Goal: Information Seeking & Learning: Learn about a topic

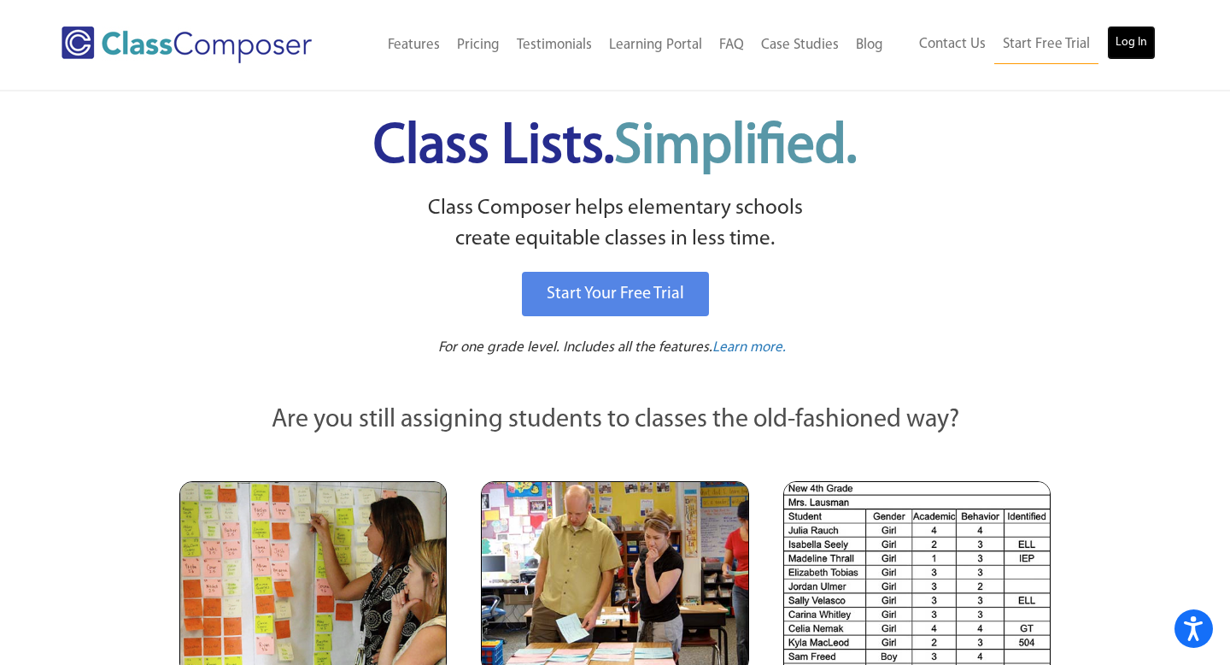
click at [1127, 30] on link "Log In" at bounding box center [1131, 43] width 49 height 34
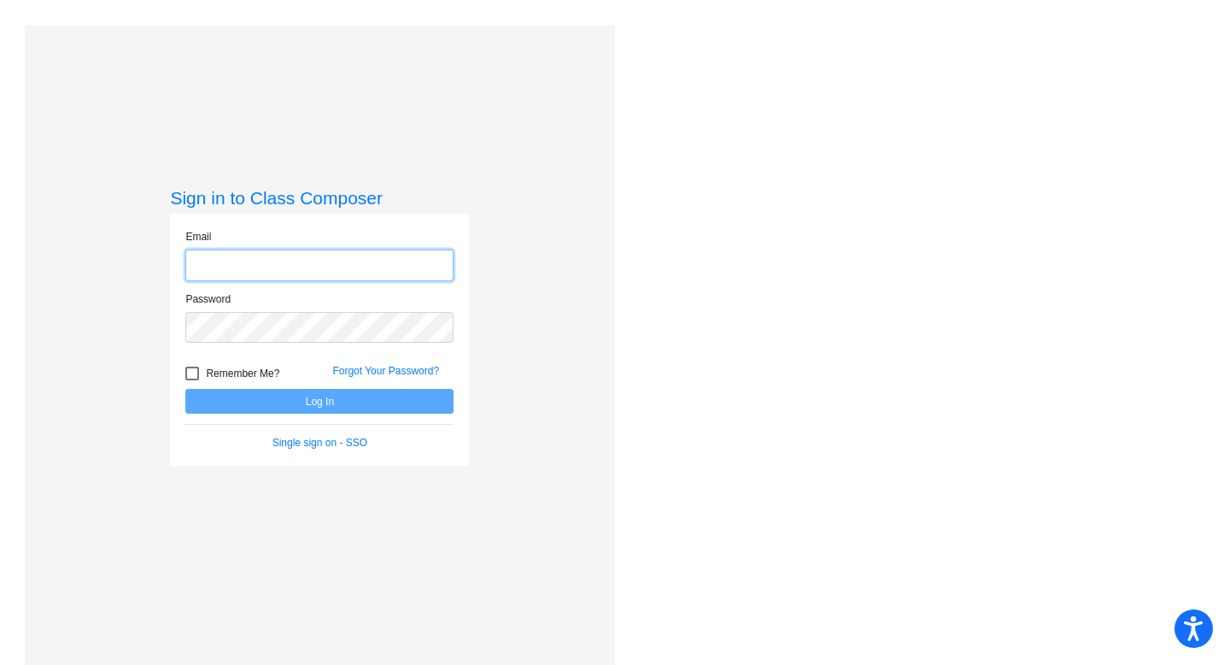
type input "[EMAIL_ADDRESS][DOMAIN_NAME]"
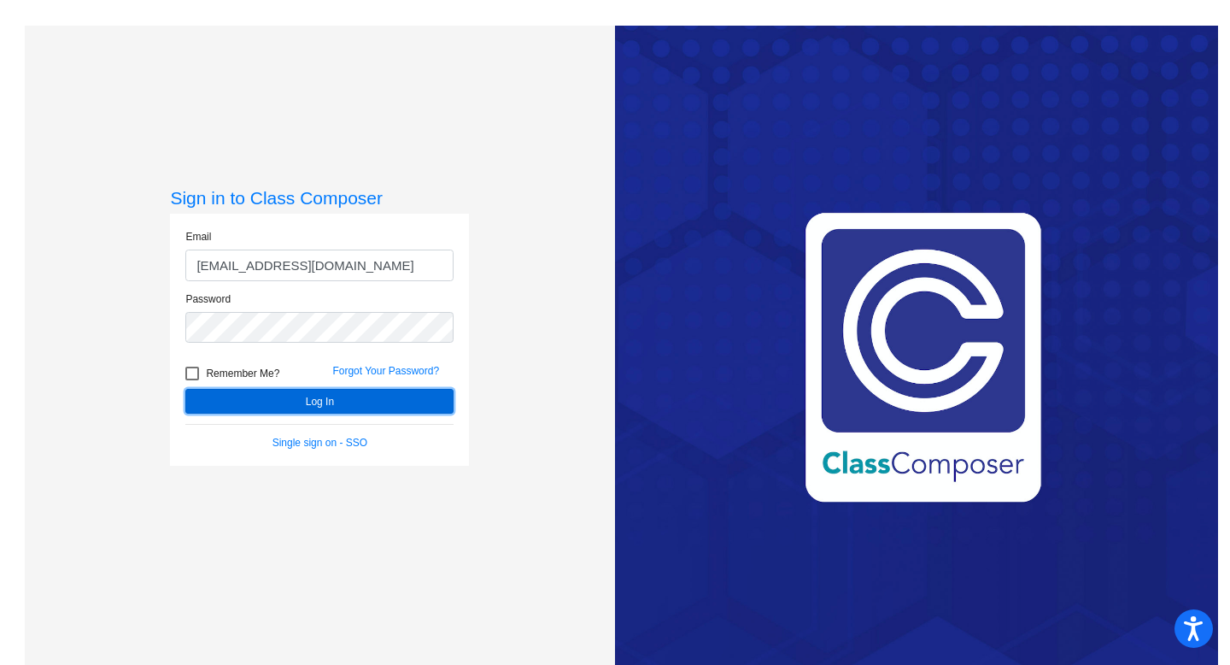
click at [324, 402] on button "Log In" at bounding box center [319, 401] width 268 height 25
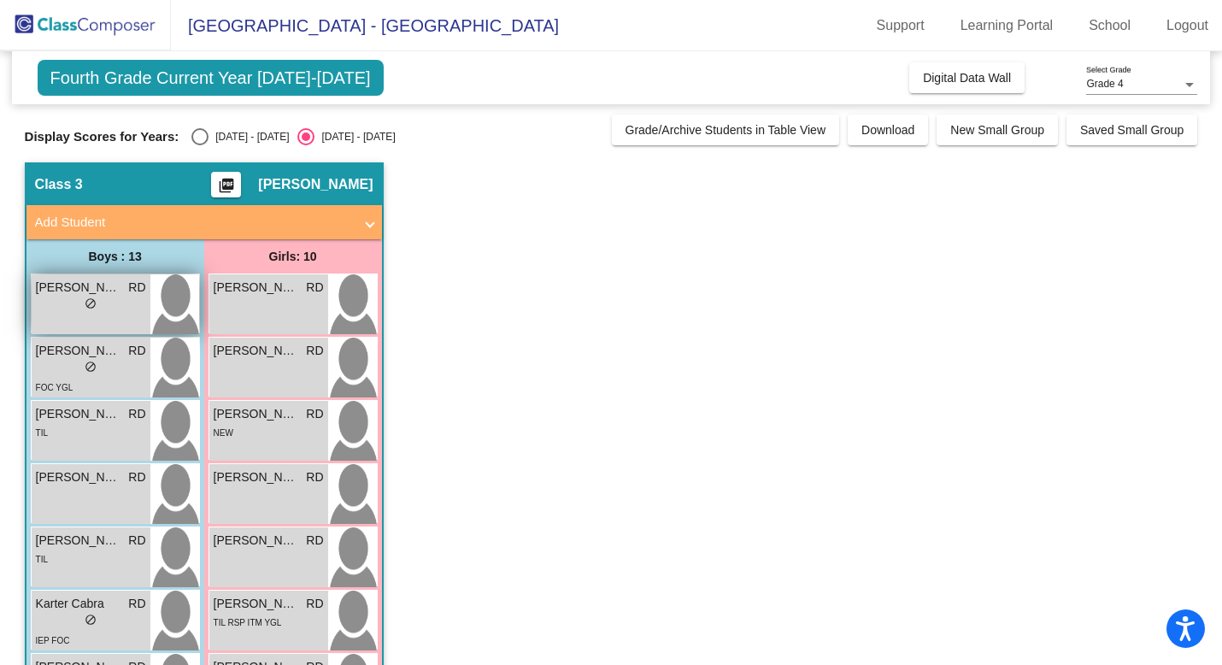
click at [138, 285] on span "RD" at bounding box center [136, 287] width 17 height 18
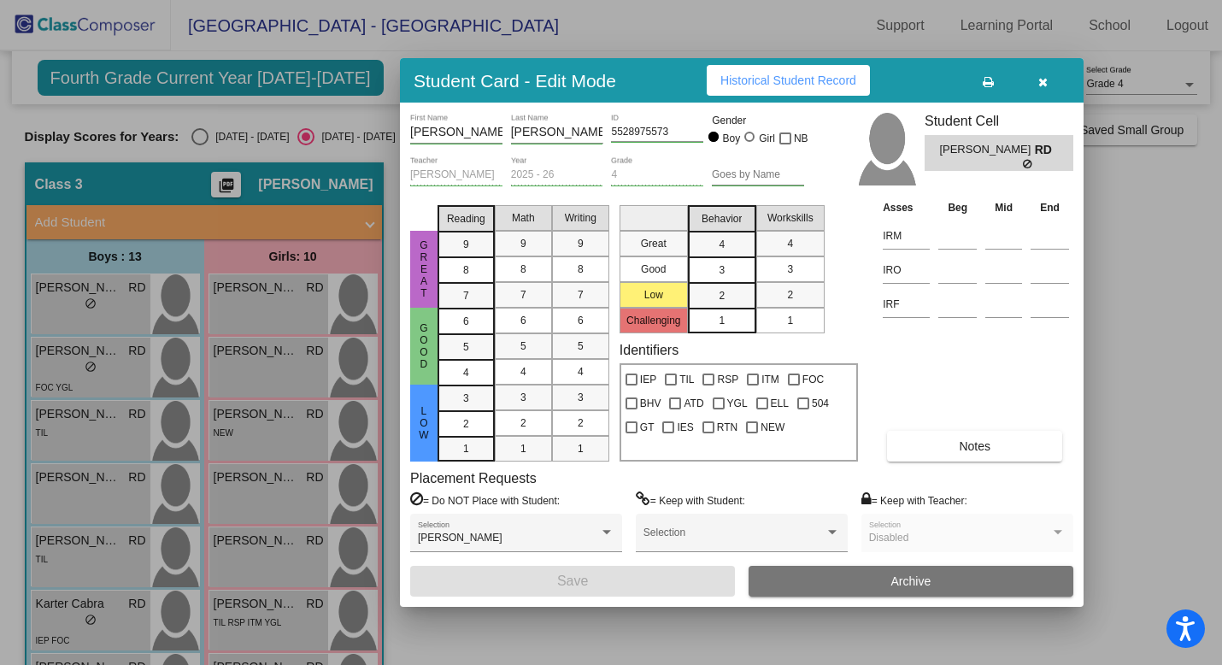
click at [843, 79] on span "Historical Student Record" at bounding box center [788, 80] width 136 height 14
click at [216, 297] on div at bounding box center [611, 332] width 1222 height 665
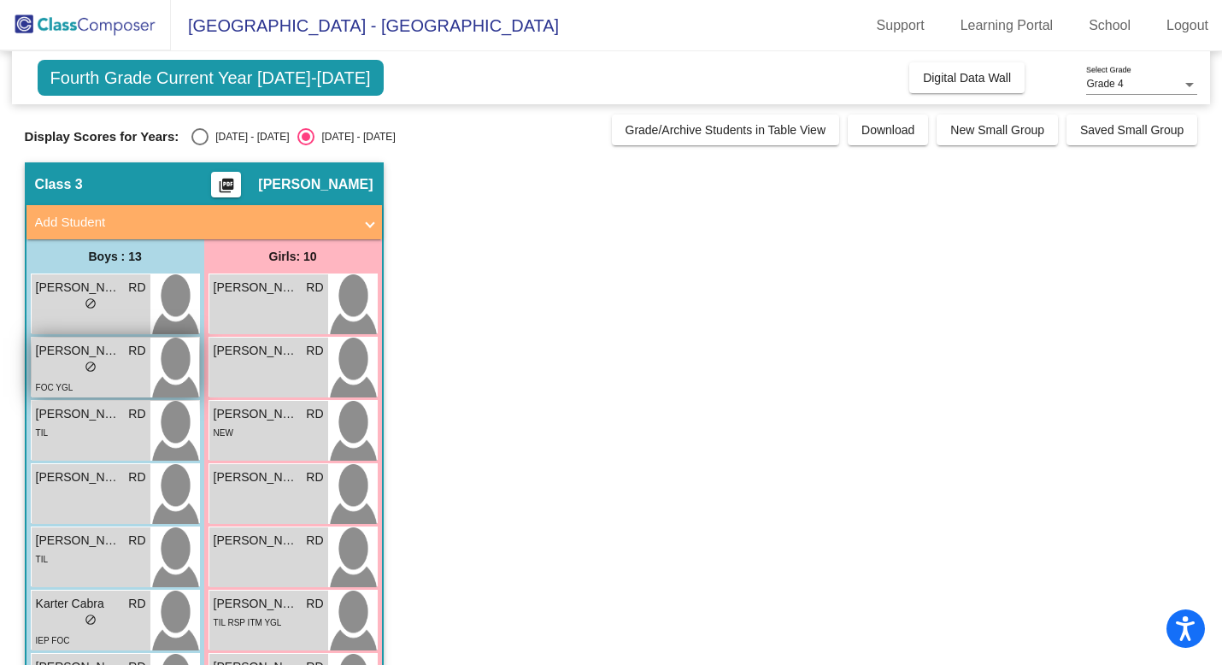
click at [99, 370] on div "lock do_not_disturb_alt" at bounding box center [91, 369] width 110 height 18
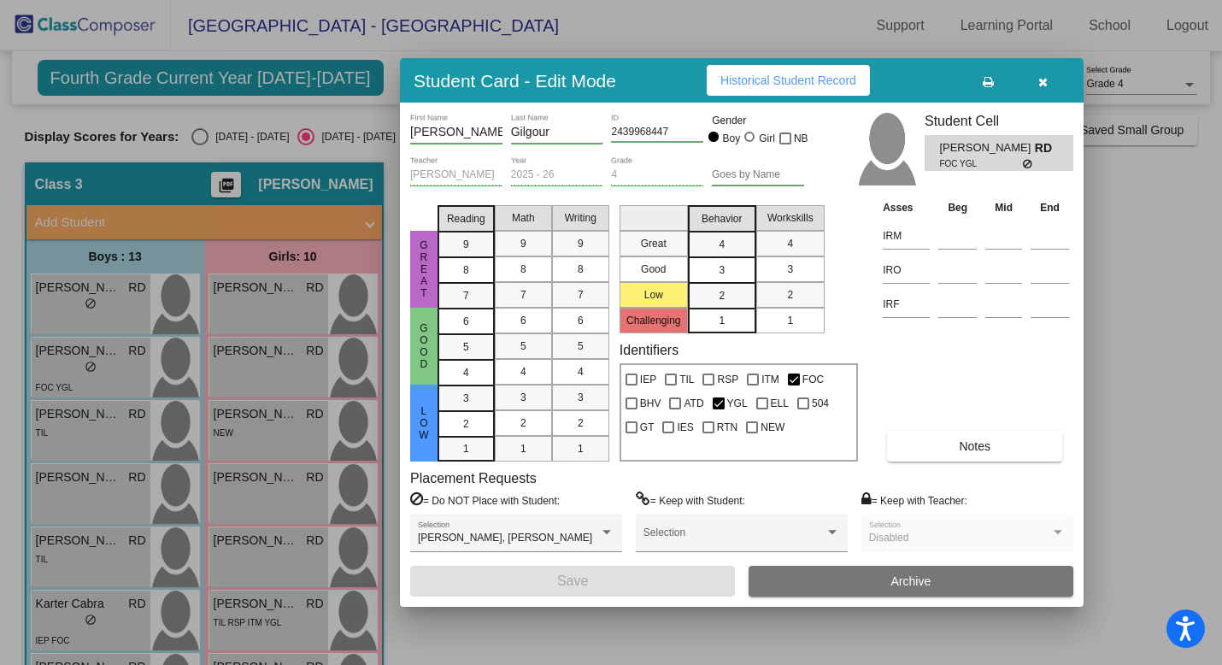
click at [825, 56] on div at bounding box center [611, 332] width 1222 height 665
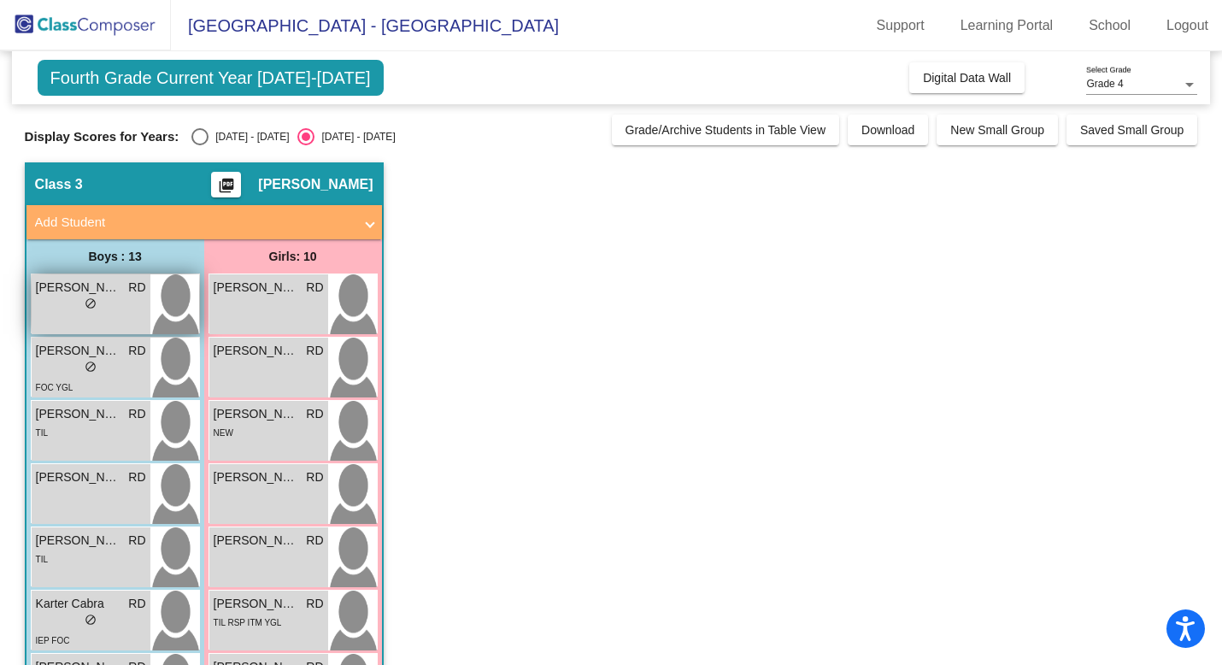
click at [118, 313] on div "Calvin Reeter RD lock do_not_disturb_alt" at bounding box center [91, 304] width 119 height 60
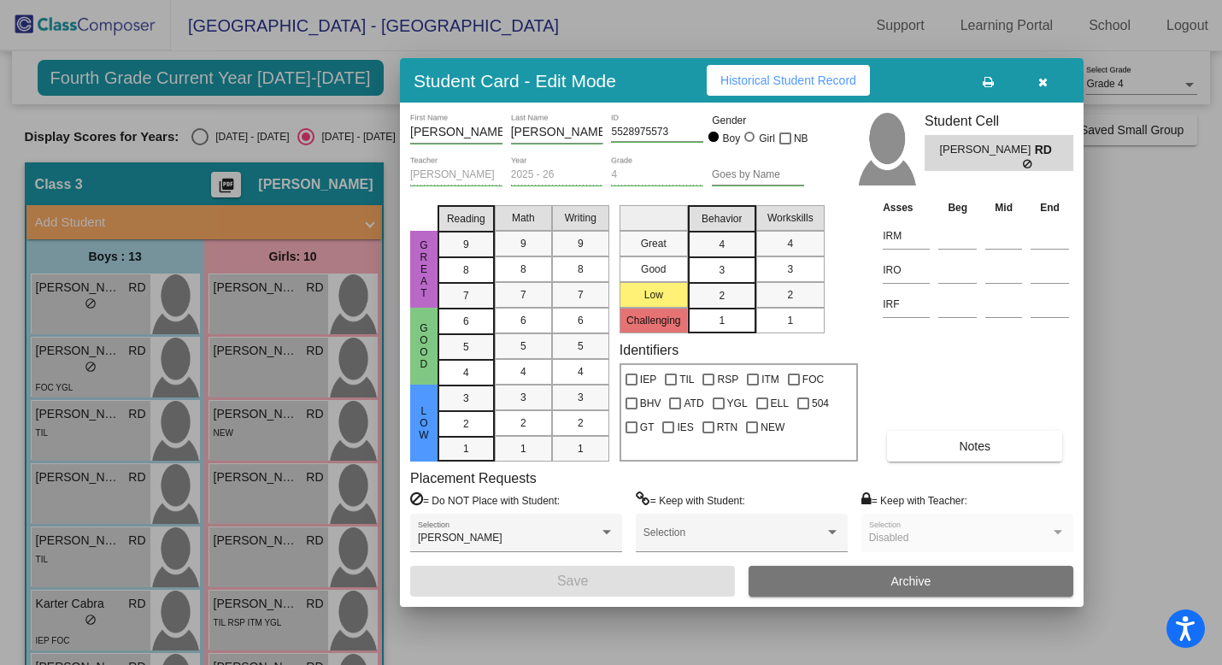
click at [391, 276] on div at bounding box center [611, 332] width 1222 height 665
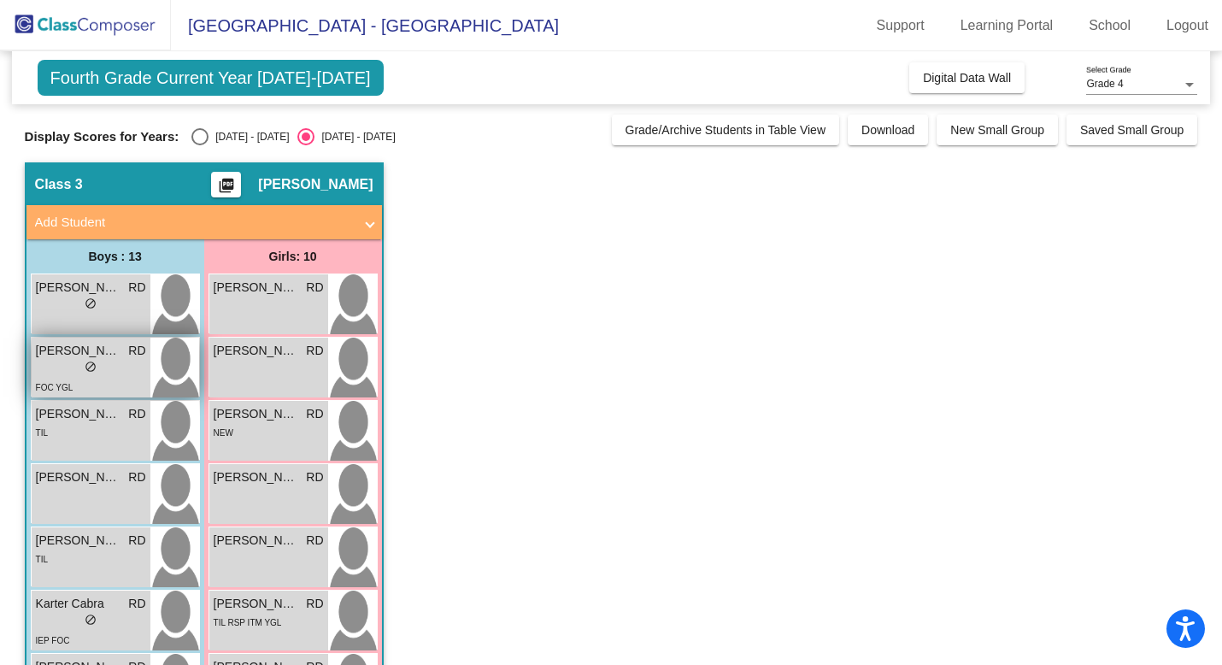
click at [100, 376] on div "lock do_not_disturb_alt" at bounding box center [91, 369] width 110 height 18
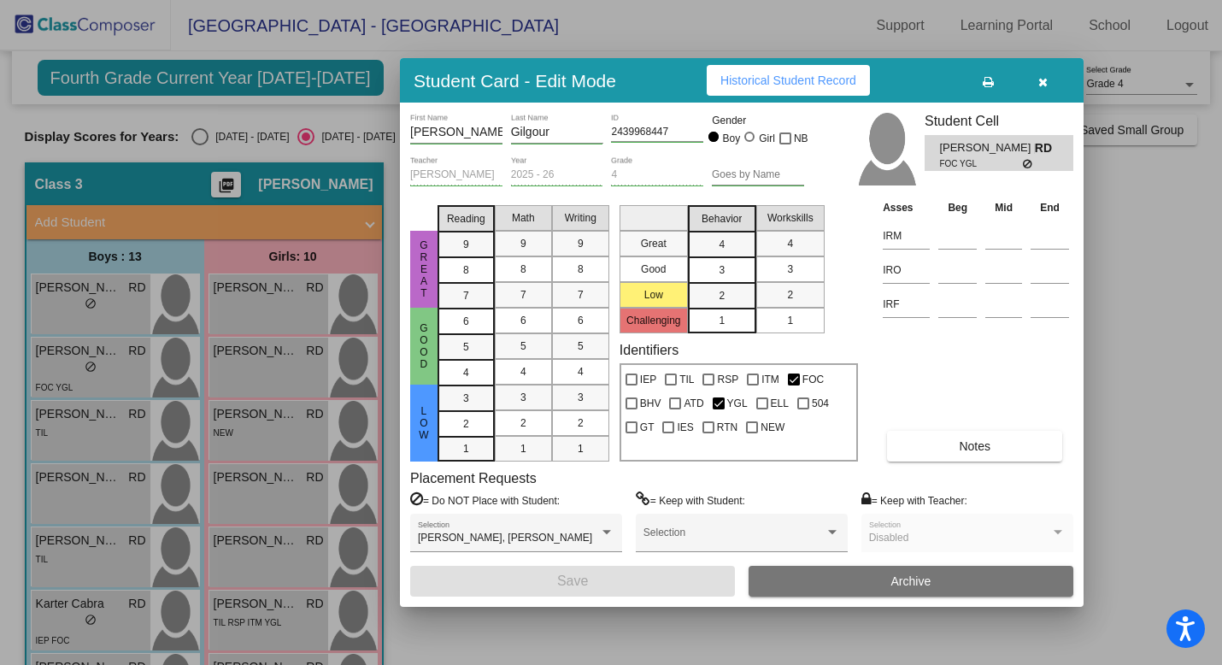
click at [818, 69] on button "Historical Student Record" at bounding box center [787, 80] width 163 height 31
click at [105, 448] on div at bounding box center [611, 332] width 1222 height 665
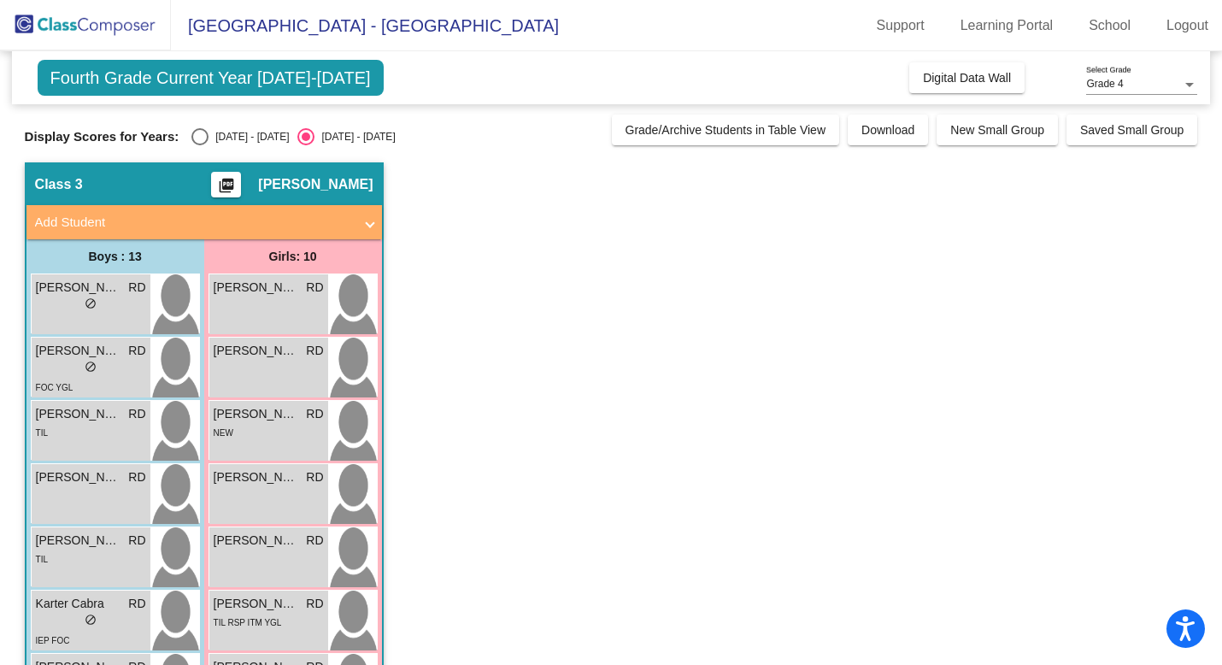
click at [105, 448] on div "Elyjah Yeomans RD lock do_not_disturb_alt TIL" at bounding box center [91, 431] width 119 height 60
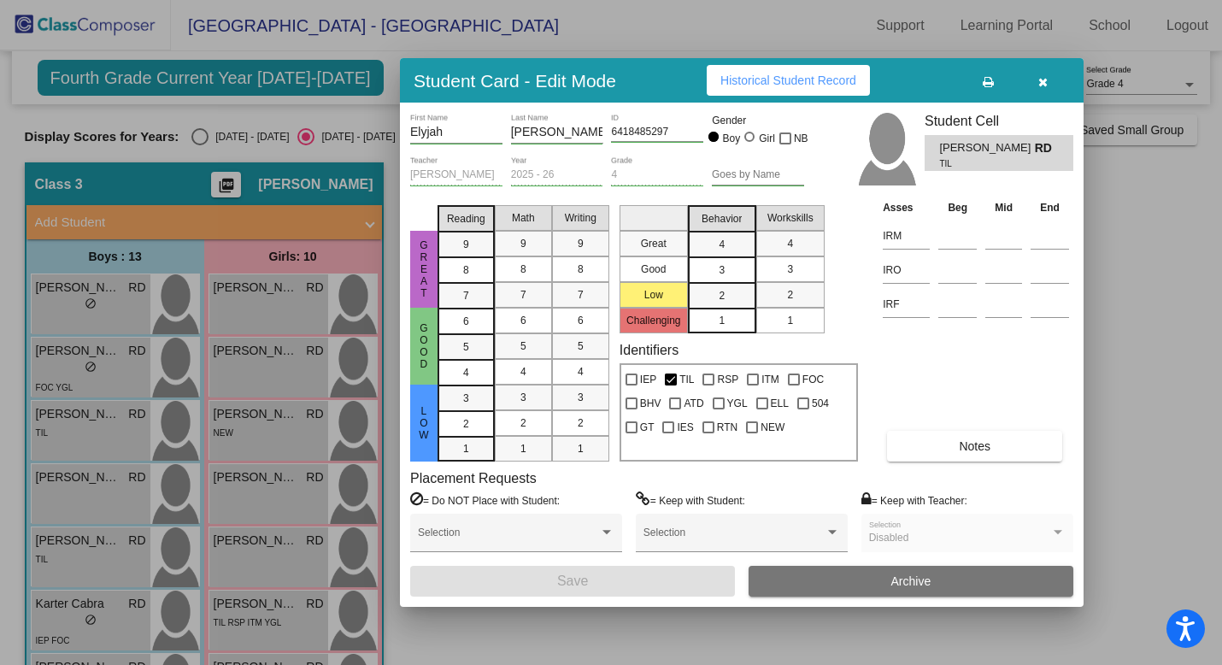
click at [791, 81] on span "Historical Student Record" at bounding box center [788, 80] width 136 height 14
click at [91, 479] on div at bounding box center [611, 332] width 1222 height 665
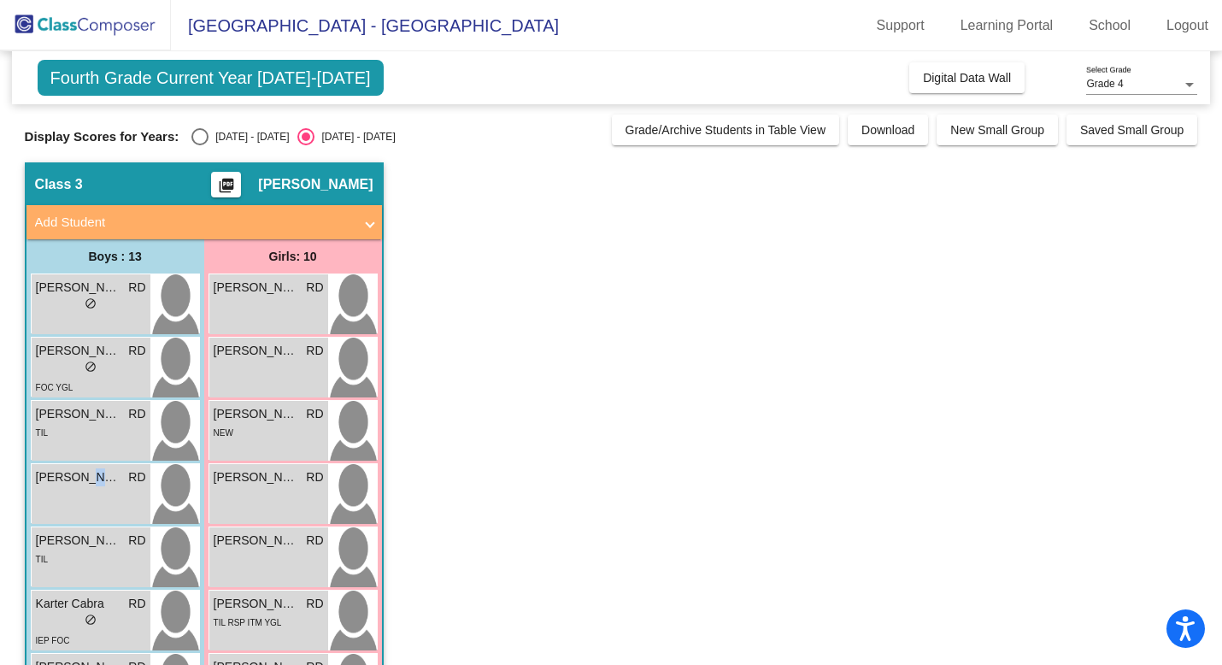
click at [91, 479] on span "Griffin Cooper" at bounding box center [78, 477] width 85 height 18
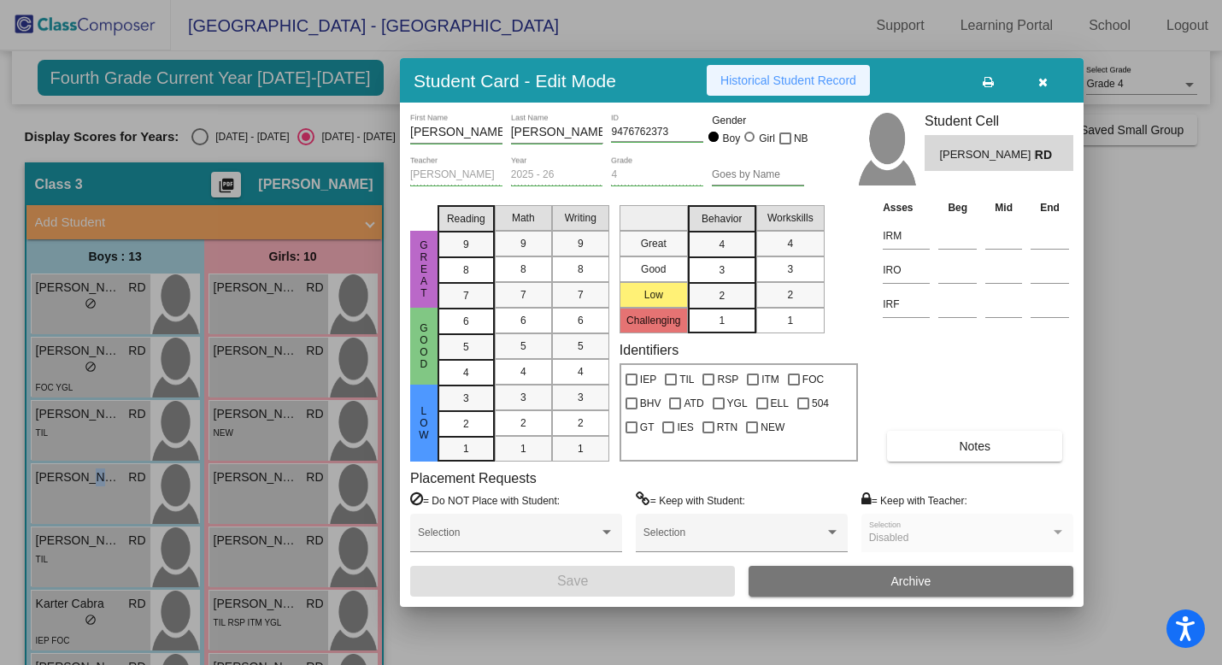
click at [795, 74] on span "Historical Student Record" at bounding box center [788, 80] width 136 height 14
click at [106, 483] on div at bounding box center [611, 332] width 1222 height 665
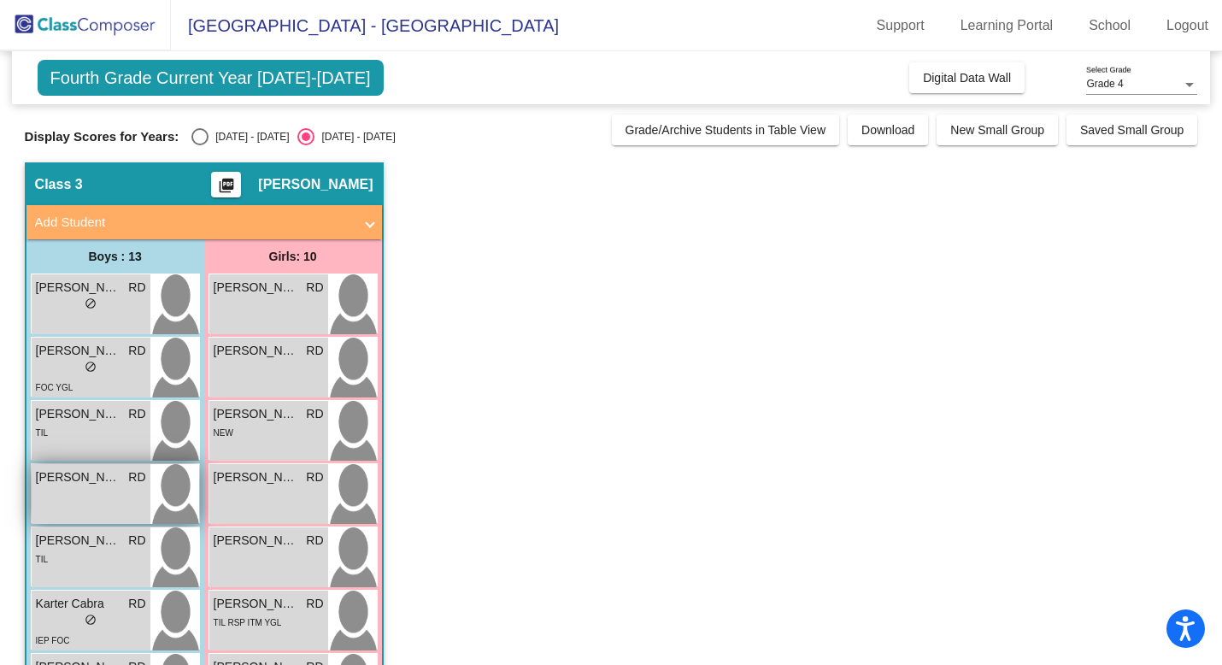
click at [106, 497] on div "Griffin Cooper RD lock do_not_disturb_alt" at bounding box center [91, 494] width 119 height 60
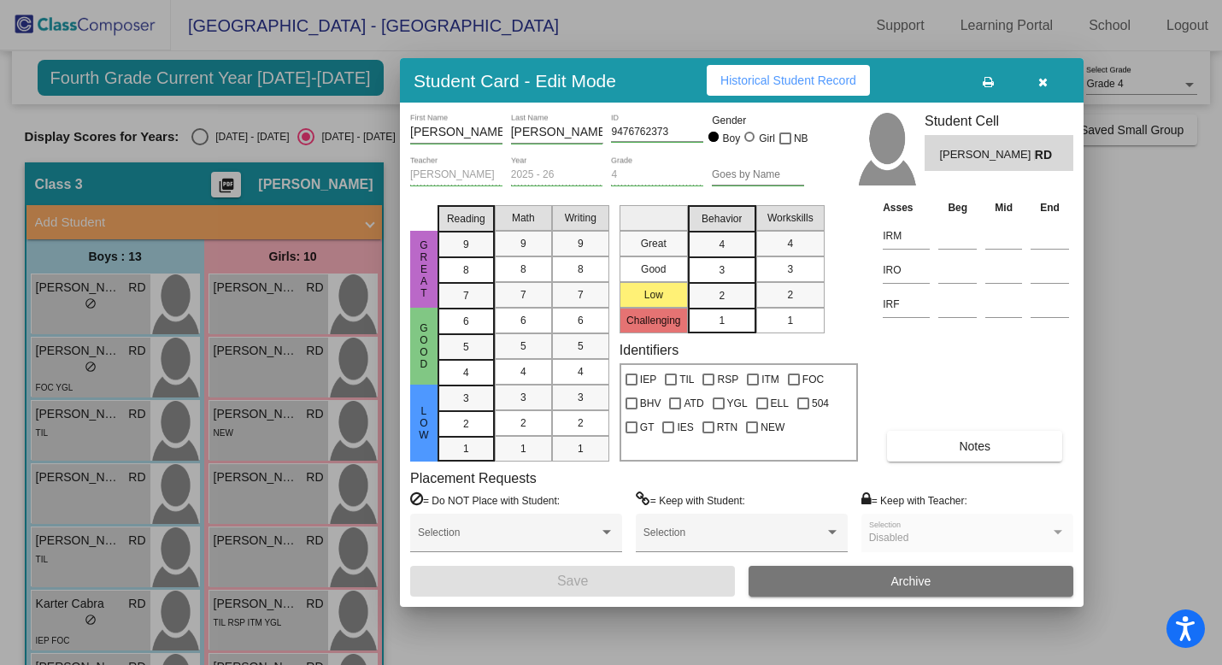
click at [112, 566] on div at bounding box center [611, 332] width 1222 height 665
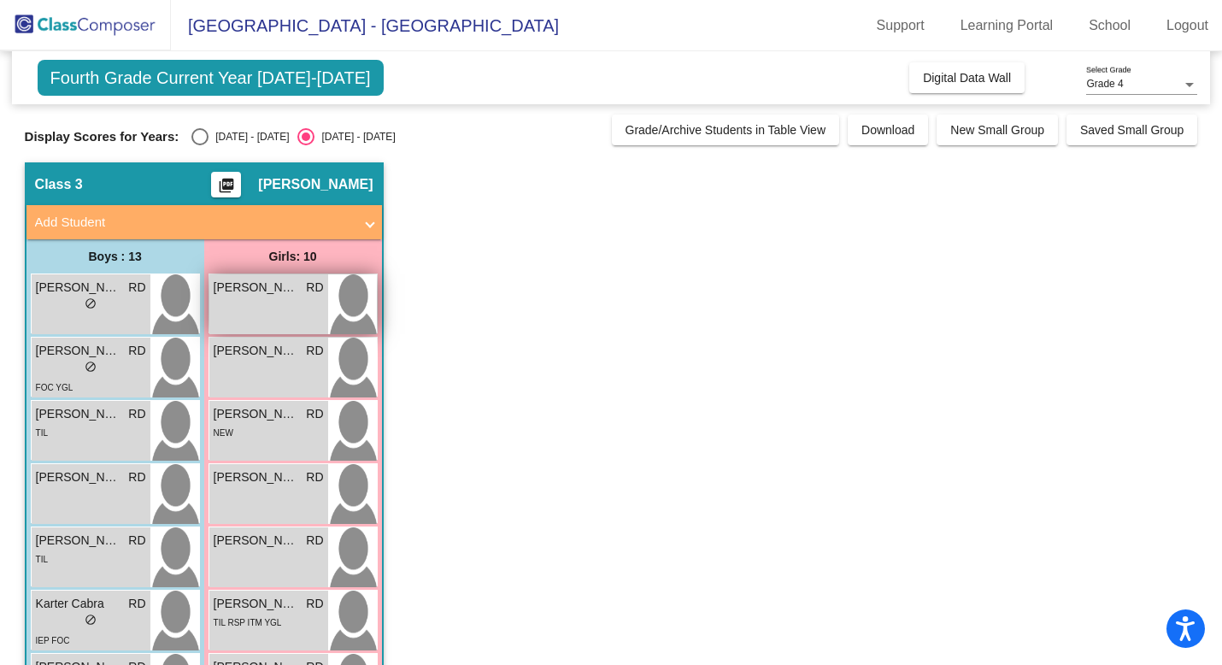
click at [251, 314] on div "Amelia Tabbert RD lock do_not_disturb_alt" at bounding box center [268, 304] width 119 height 60
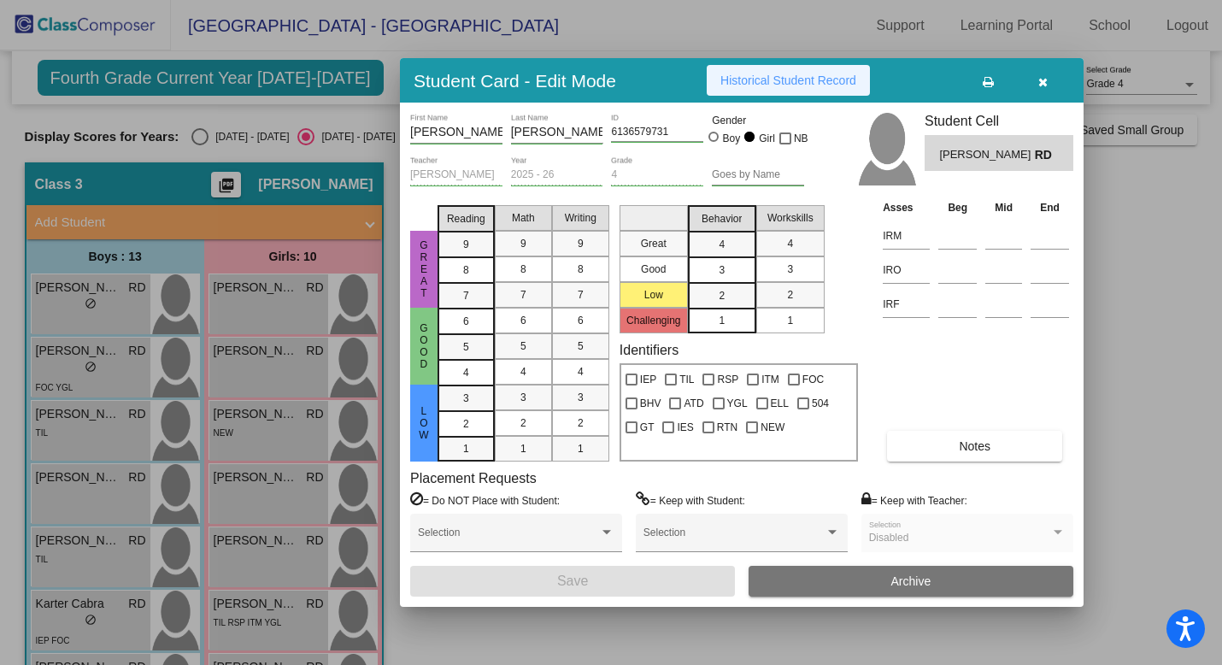
click at [792, 68] on button "Historical Student Record" at bounding box center [787, 80] width 163 height 31
click at [273, 372] on div at bounding box center [611, 332] width 1222 height 665
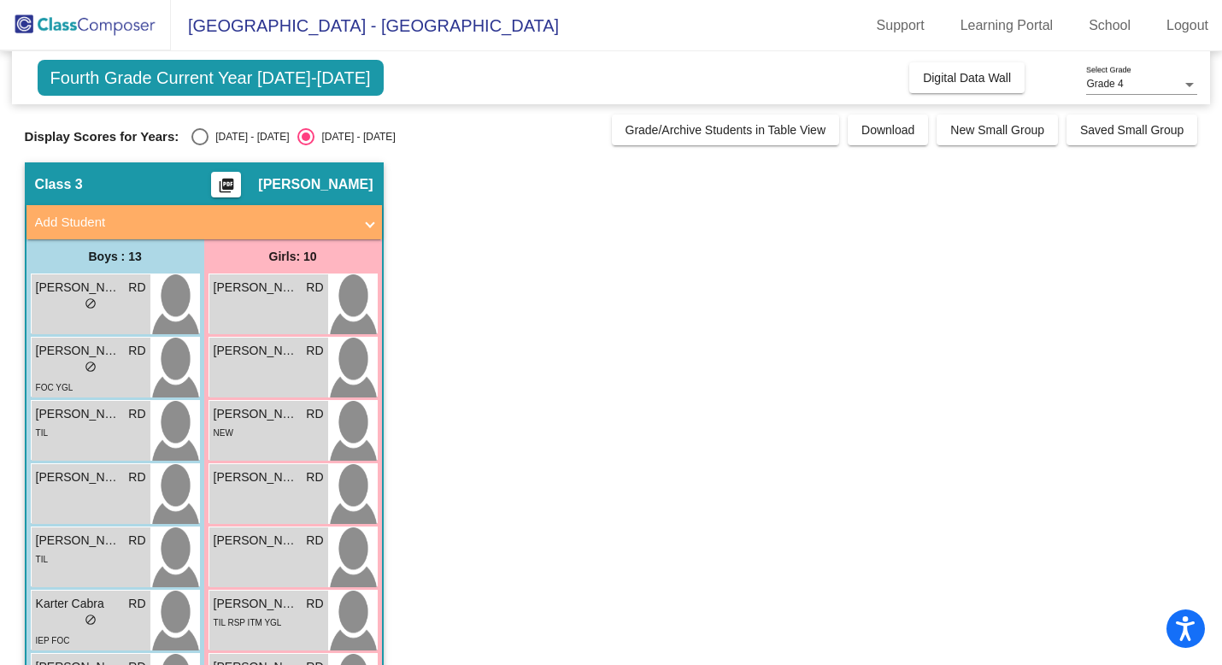
click at [273, 372] on div "Avalyn Holloway RD lock do_not_disturb_alt" at bounding box center [268, 367] width 119 height 60
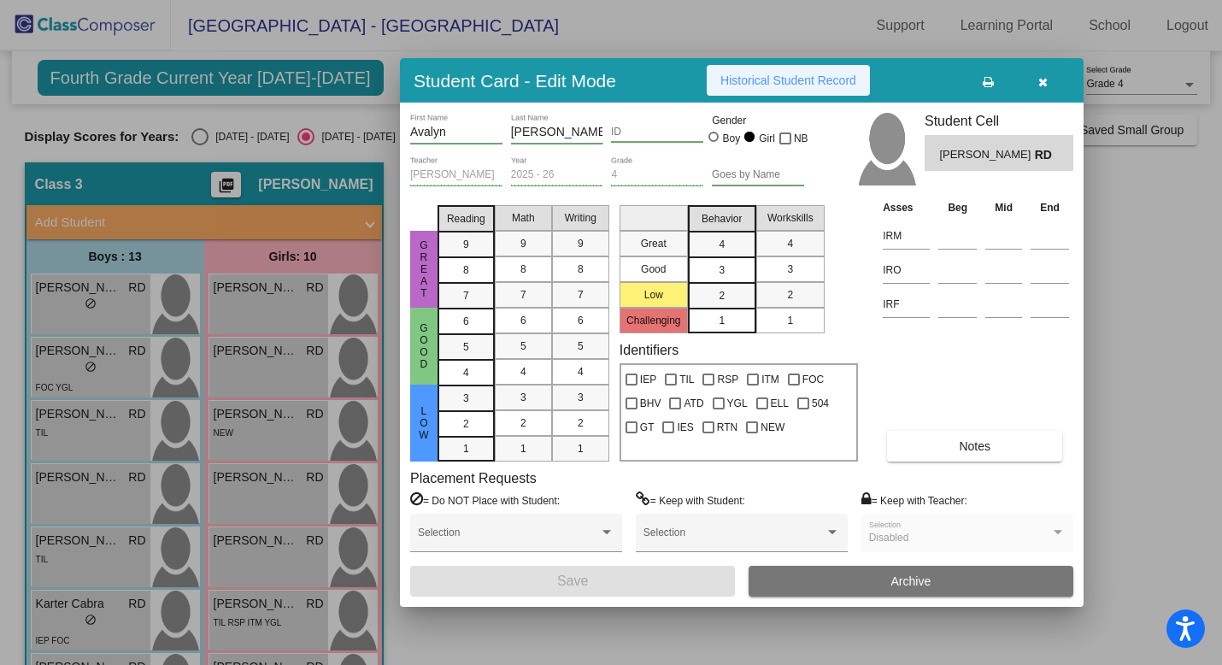
click at [741, 89] on button "Historical Student Record" at bounding box center [787, 80] width 163 height 31
click at [267, 438] on div at bounding box center [611, 332] width 1222 height 665
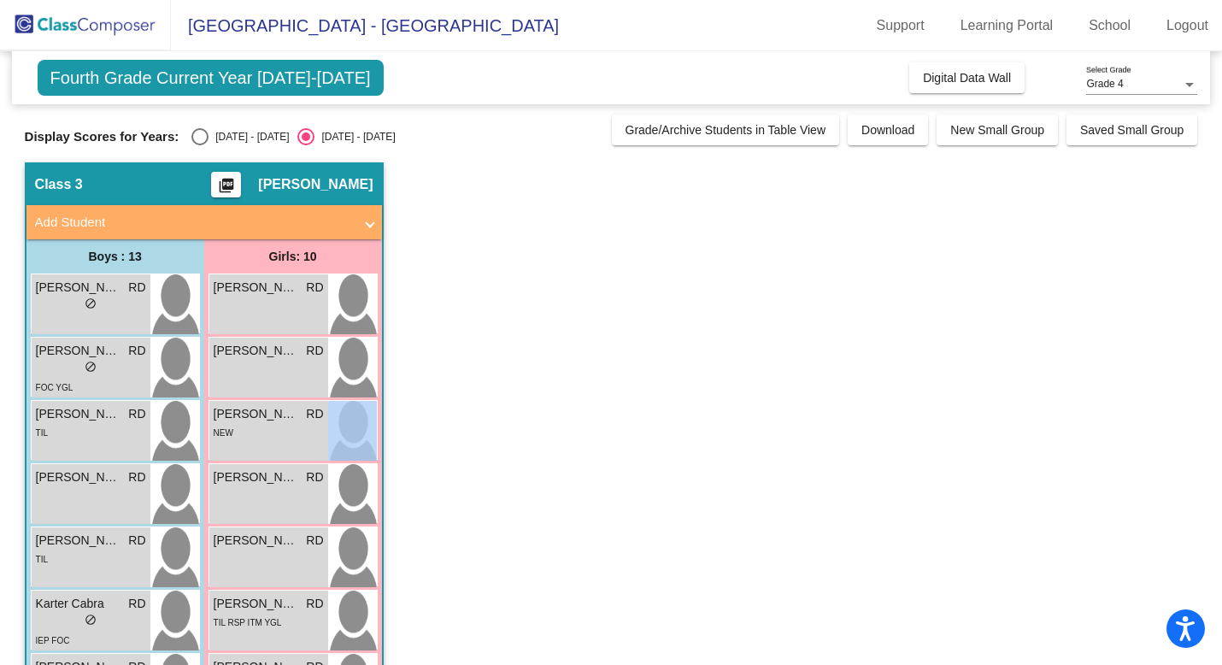
click at [267, 438] on div "NEW" at bounding box center [269, 432] width 110 height 18
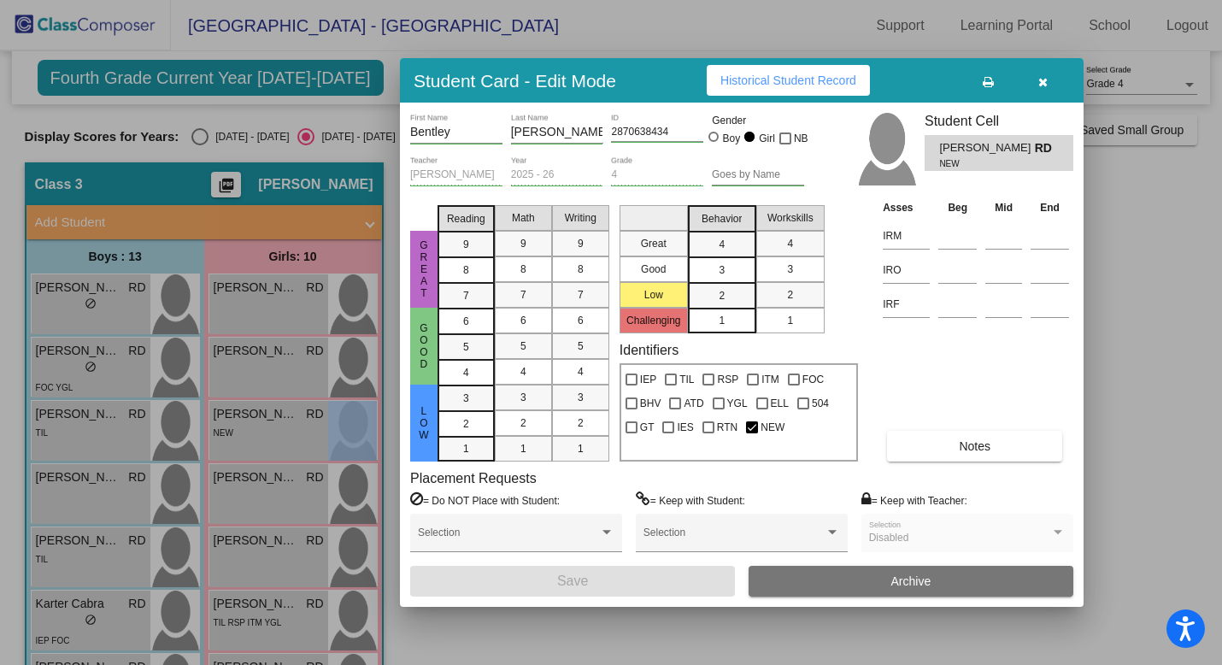
click at [765, 91] on button "Historical Student Record" at bounding box center [787, 80] width 163 height 31
click at [242, 510] on div at bounding box center [611, 332] width 1222 height 665
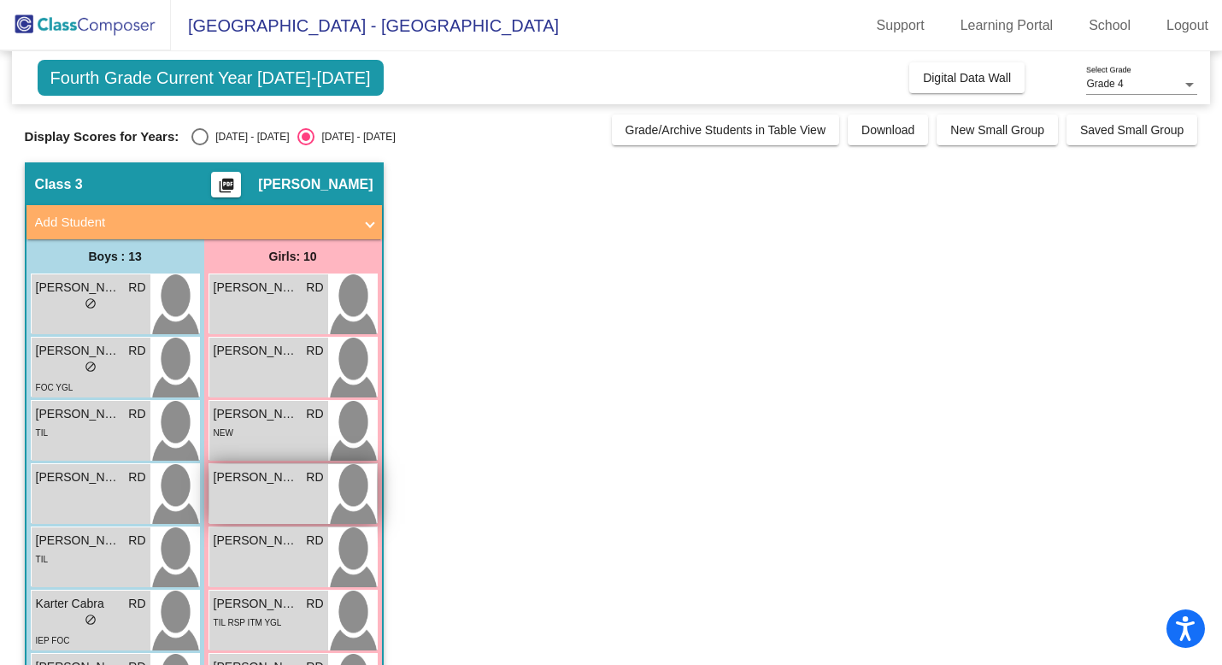
click at [242, 507] on div "Blakely Crabtree RD lock do_not_disturb_alt" at bounding box center [268, 494] width 119 height 60
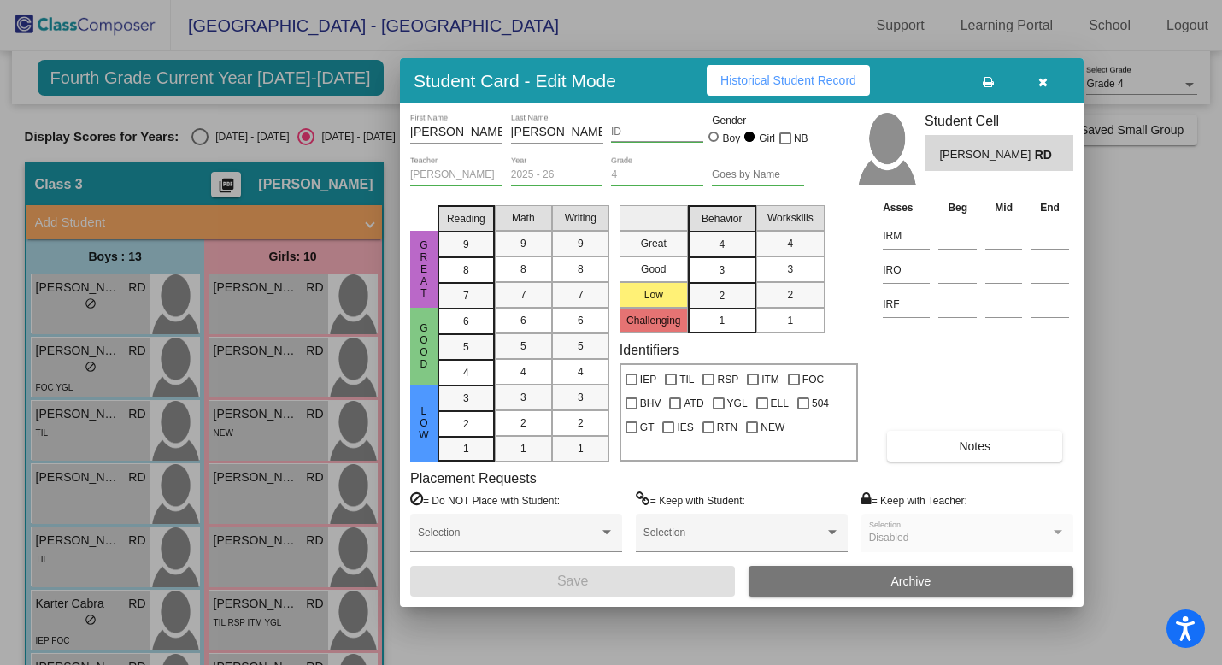
click at [744, 74] on span "Historical Student Record" at bounding box center [788, 80] width 136 height 14
click at [138, 542] on div at bounding box center [611, 332] width 1222 height 665
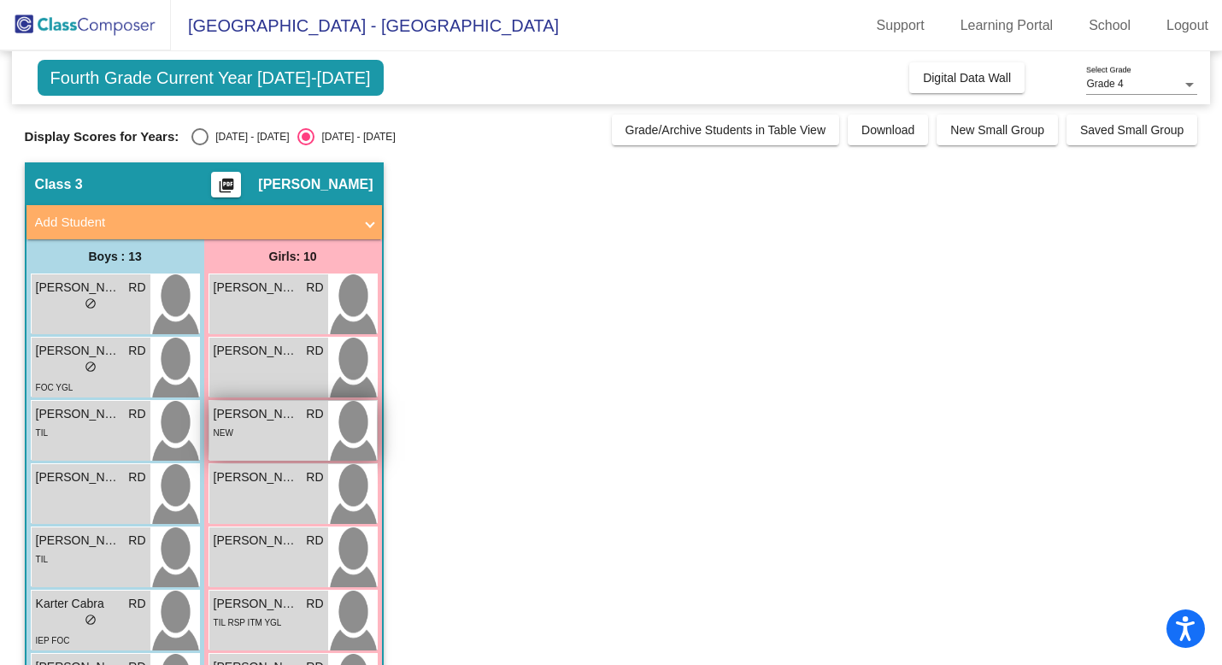
click at [224, 454] on div "Bentley Jessa RD lock do_not_disturb_alt NEW" at bounding box center [268, 431] width 119 height 60
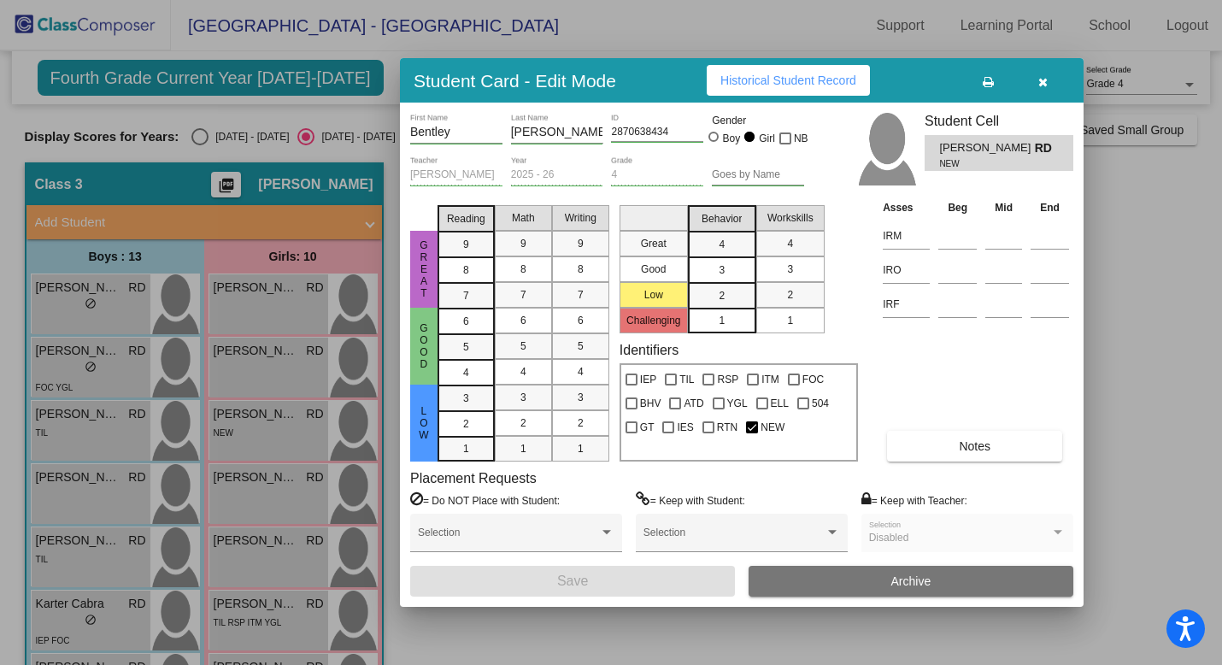
click at [138, 460] on div at bounding box center [611, 332] width 1222 height 665
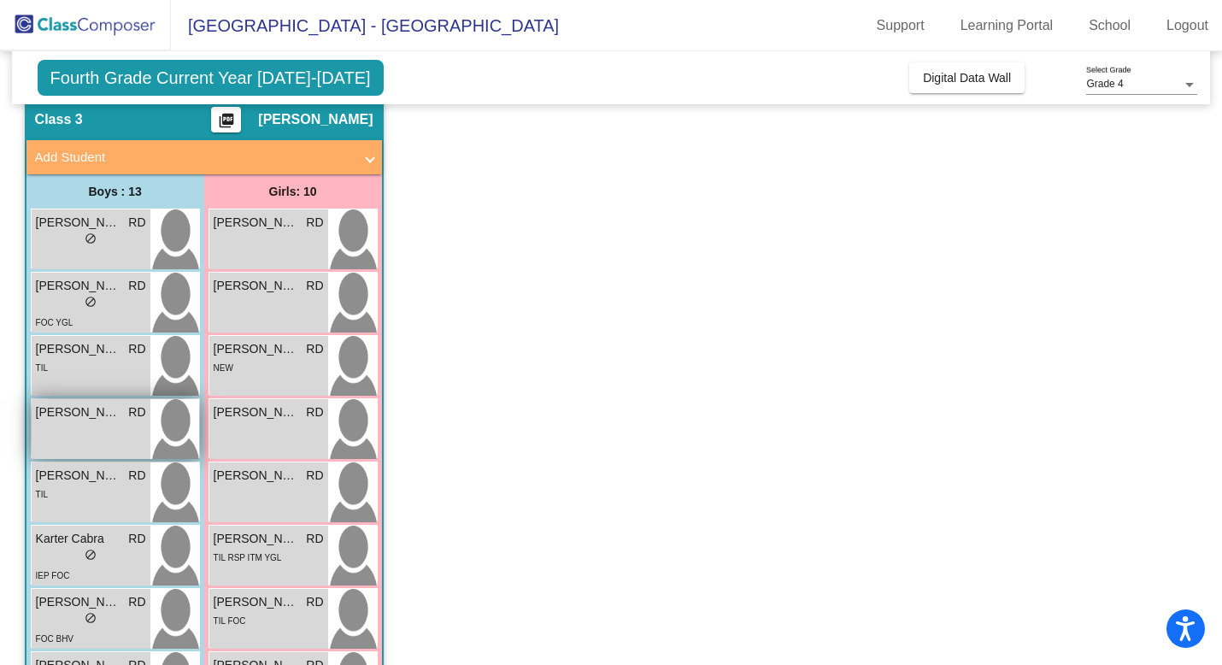
scroll to position [51, 0]
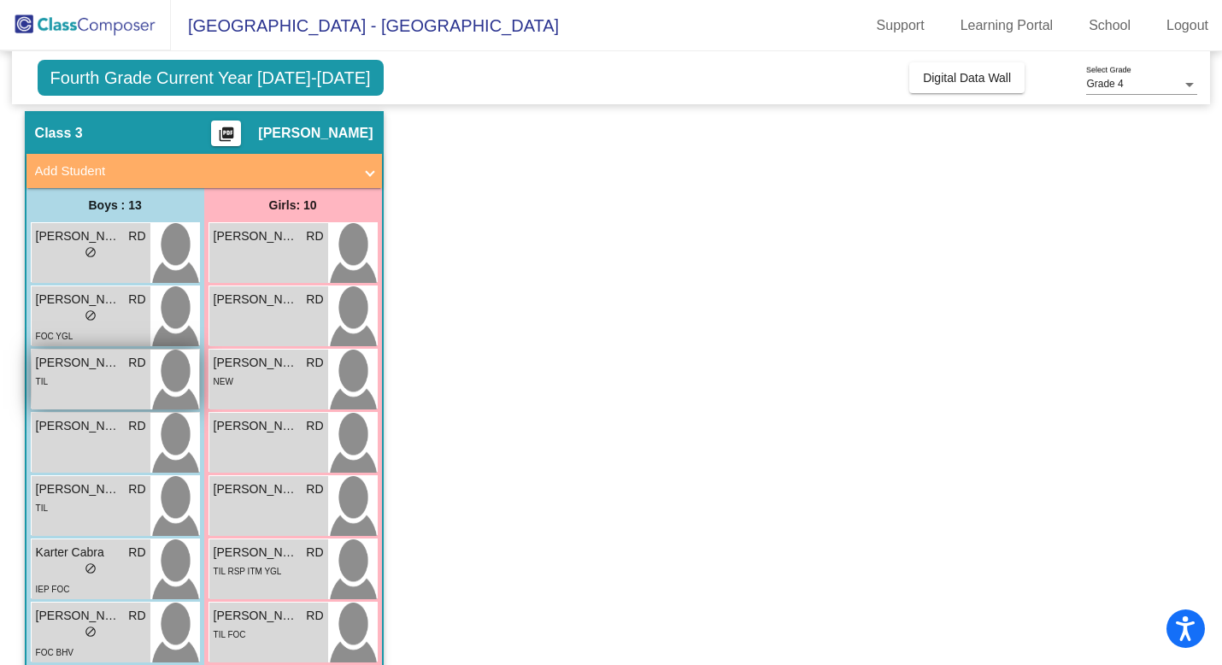
click at [81, 377] on div "TIL" at bounding box center [91, 381] width 110 height 18
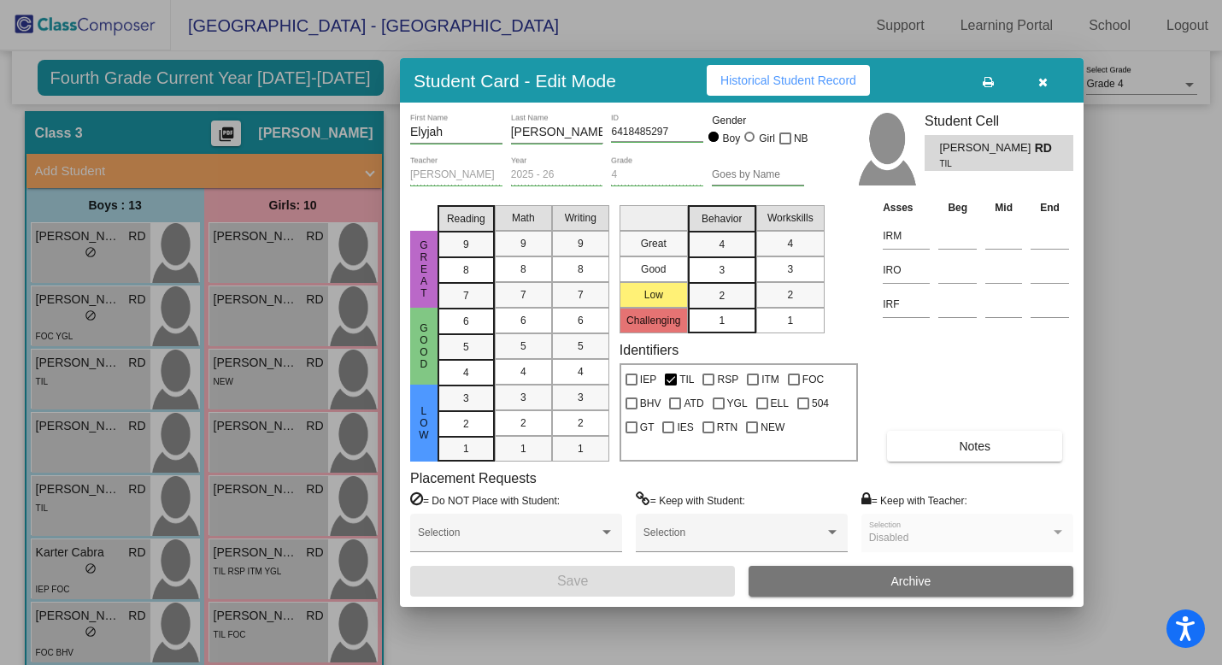
click at [314, 267] on div at bounding box center [611, 332] width 1222 height 665
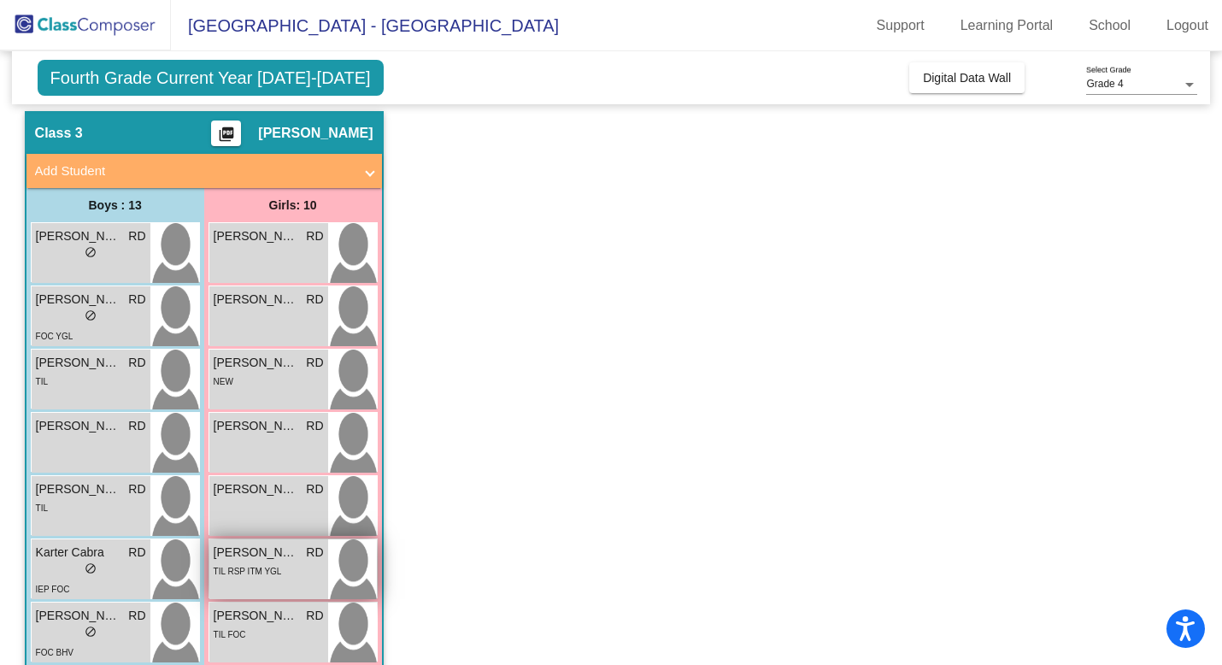
click at [250, 571] on span "TIL RSP ITM YGL" at bounding box center [248, 570] width 68 height 9
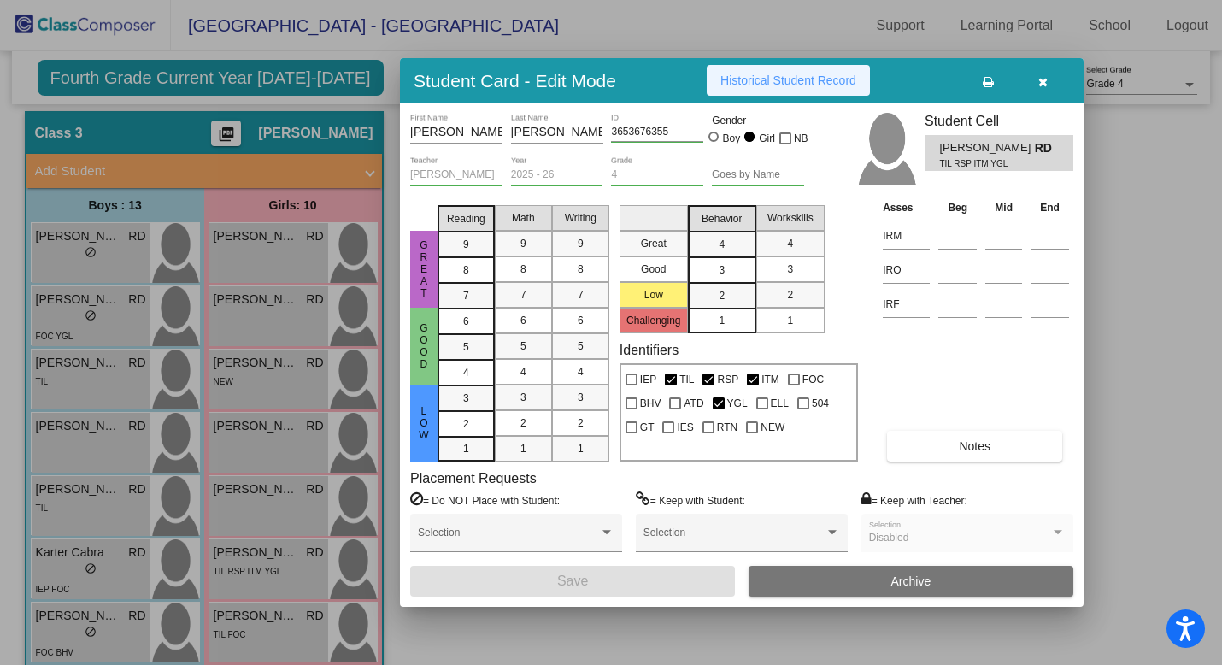
click at [780, 72] on button "Historical Student Record" at bounding box center [787, 80] width 163 height 31
